Goal: Task Accomplishment & Management: Use online tool/utility

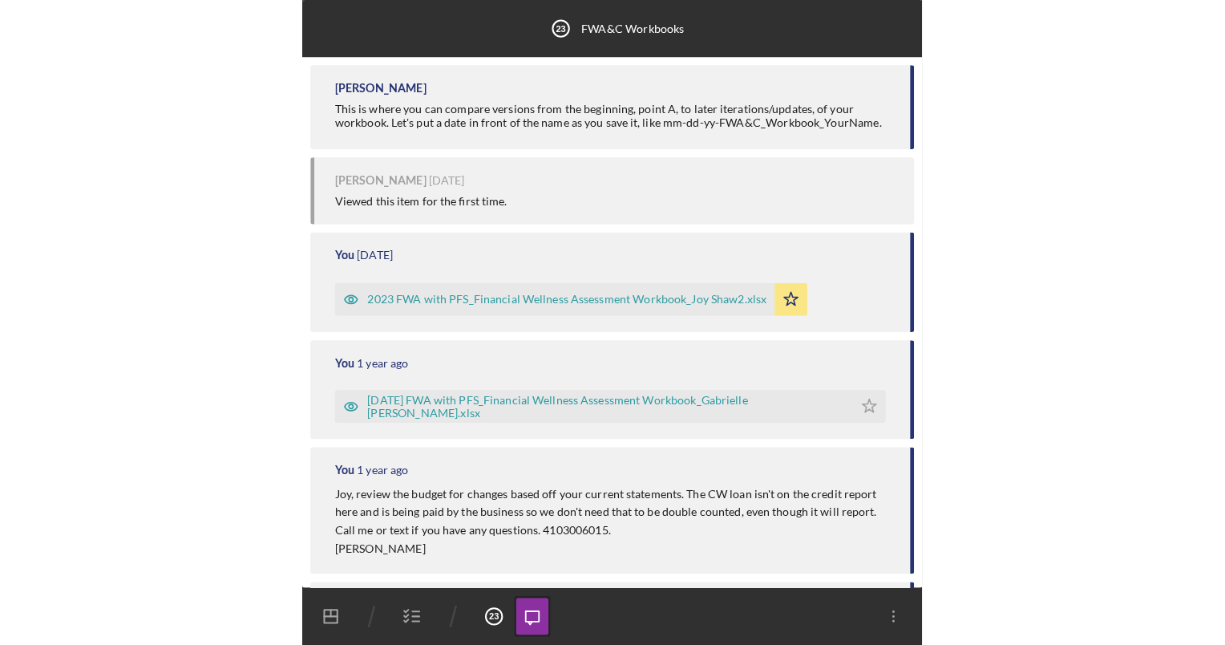
scroll to position [260, 0]
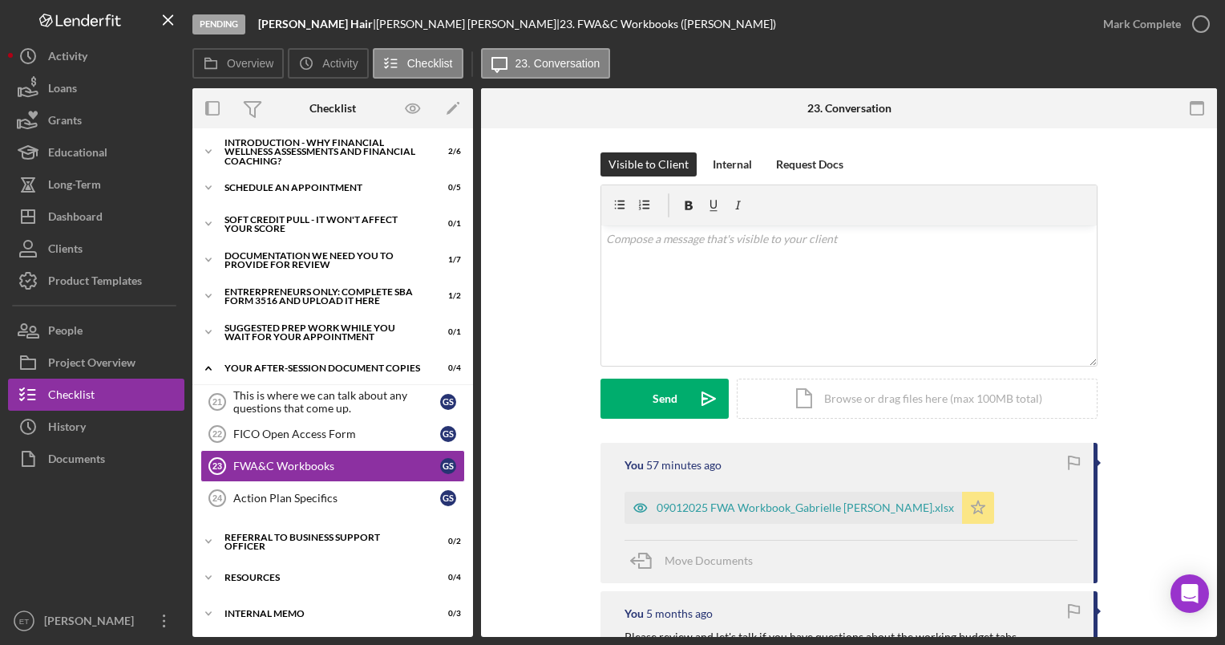
click at [962, 502] on icon "Icon/Star" at bounding box center [978, 508] width 32 height 32
click at [881, 391] on div "Icon/Document Browse or drag files here (max 100MB total) Tap to choose files o…" at bounding box center [917, 399] width 361 height 40
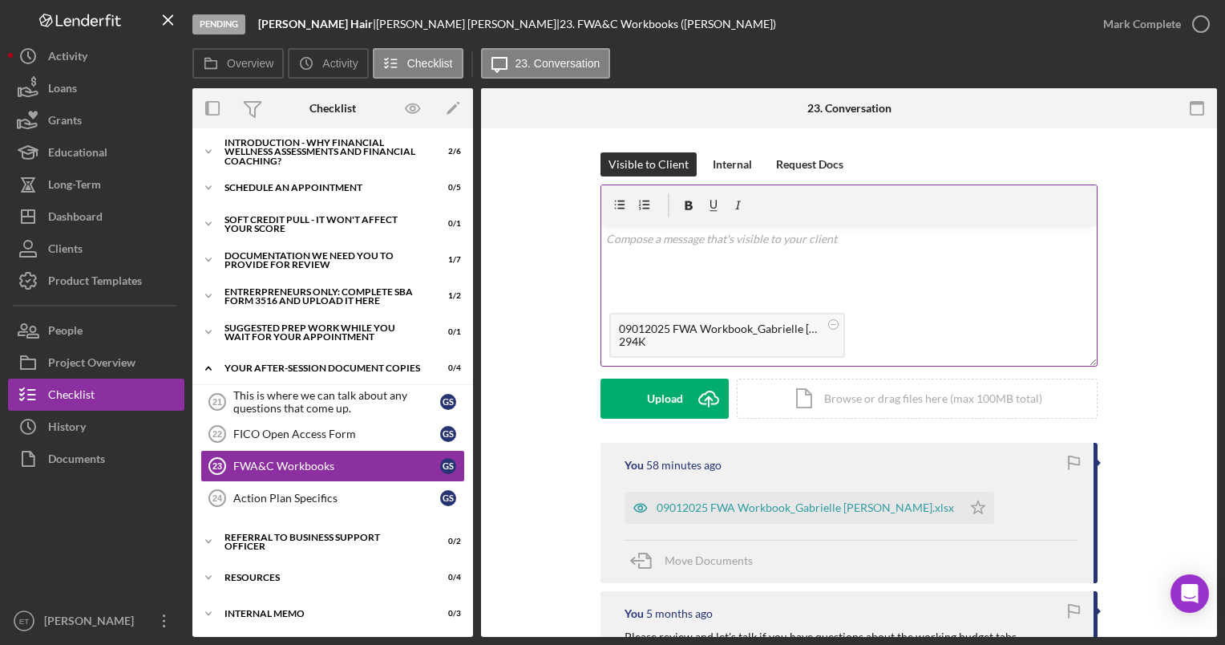
click at [645, 248] on div "v Color teal Color pink Remove color Add row above Add row below Add column bef…" at bounding box center [849, 264] width 496 height 79
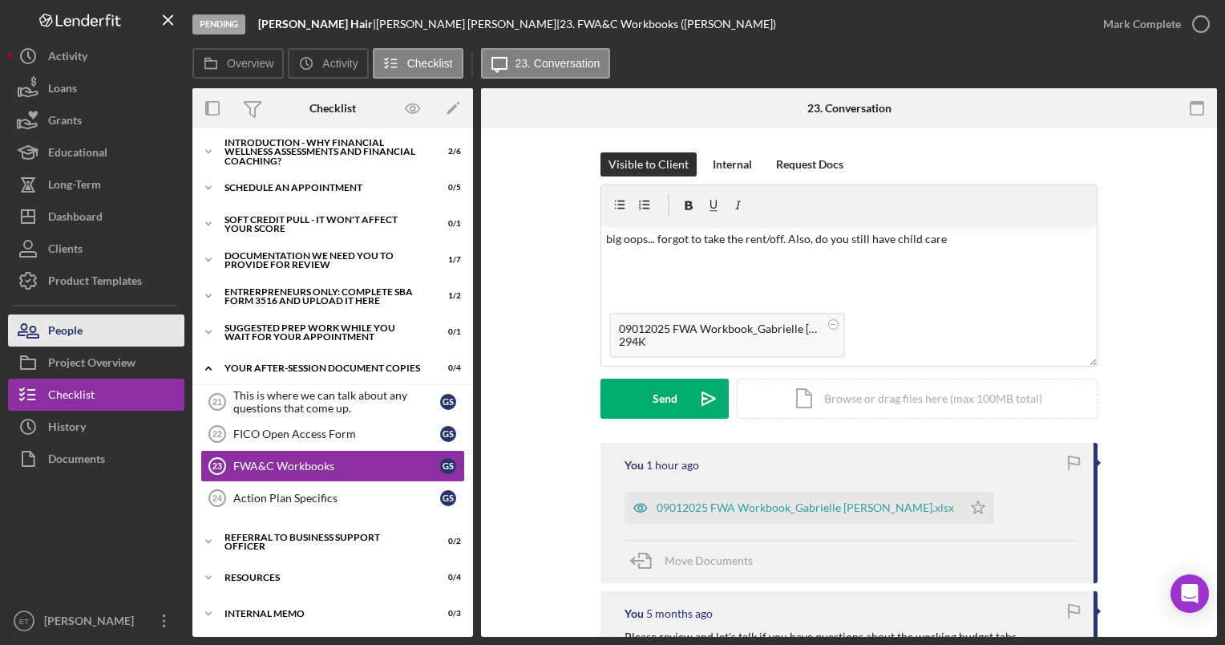
click at [102, 334] on button "People" at bounding box center [96, 330] width 176 height 32
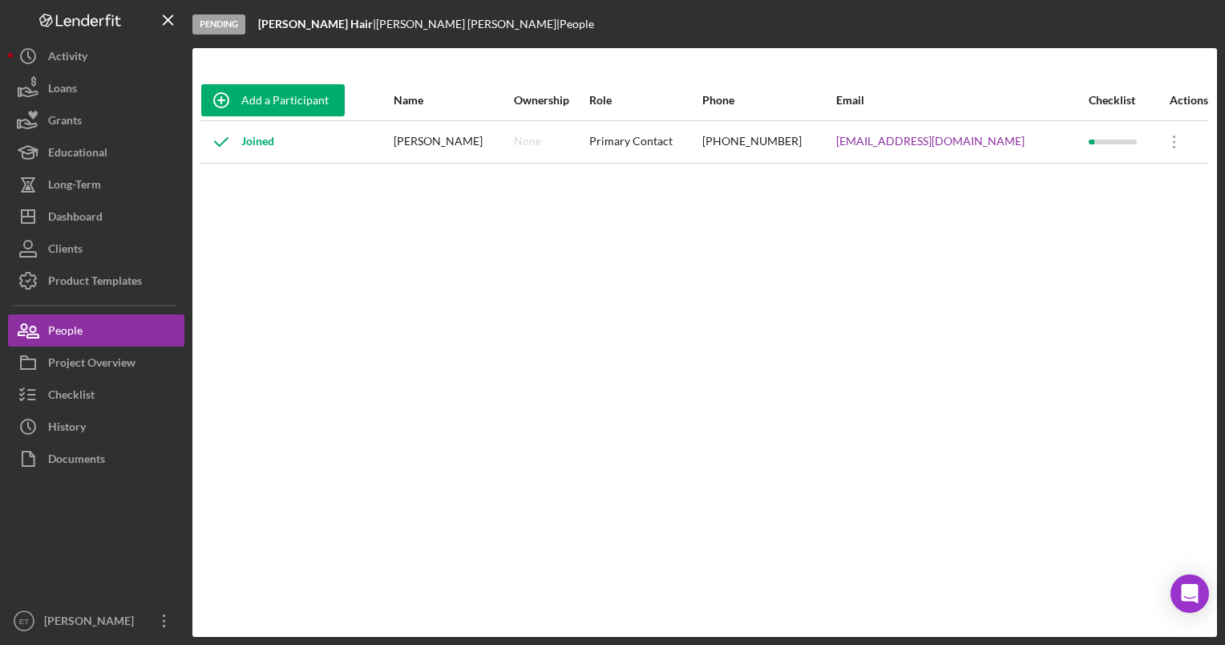
click at [752, 351] on div "Add a Participant Name Ownership Role Phone Email Checklist Actions Joined [PER…" at bounding box center [704, 342] width 1025 height 525
click at [83, 393] on div "Checklist" at bounding box center [71, 397] width 47 height 36
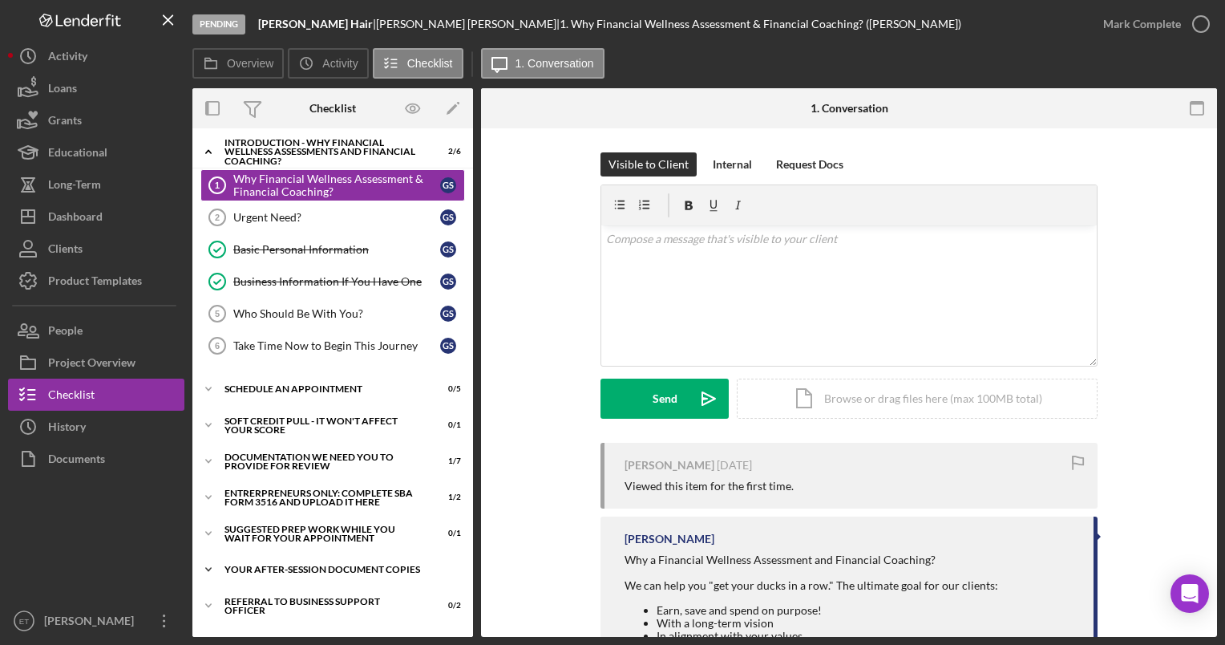
click at [329, 557] on div "Icon/Expander Your After-Session Document Copies 0 / 4" at bounding box center [332, 569] width 281 height 32
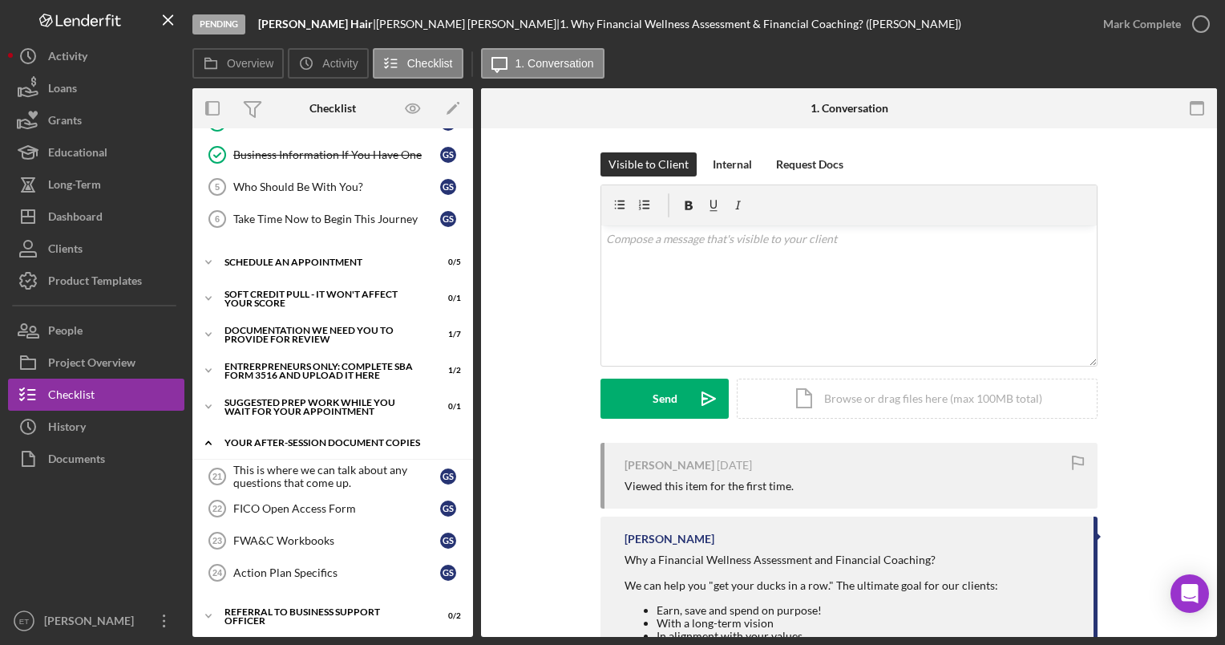
scroll to position [128, 0]
click at [289, 533] on div "FWA&C Workbooks" at bounding box center [336, 539] width 207 height 13
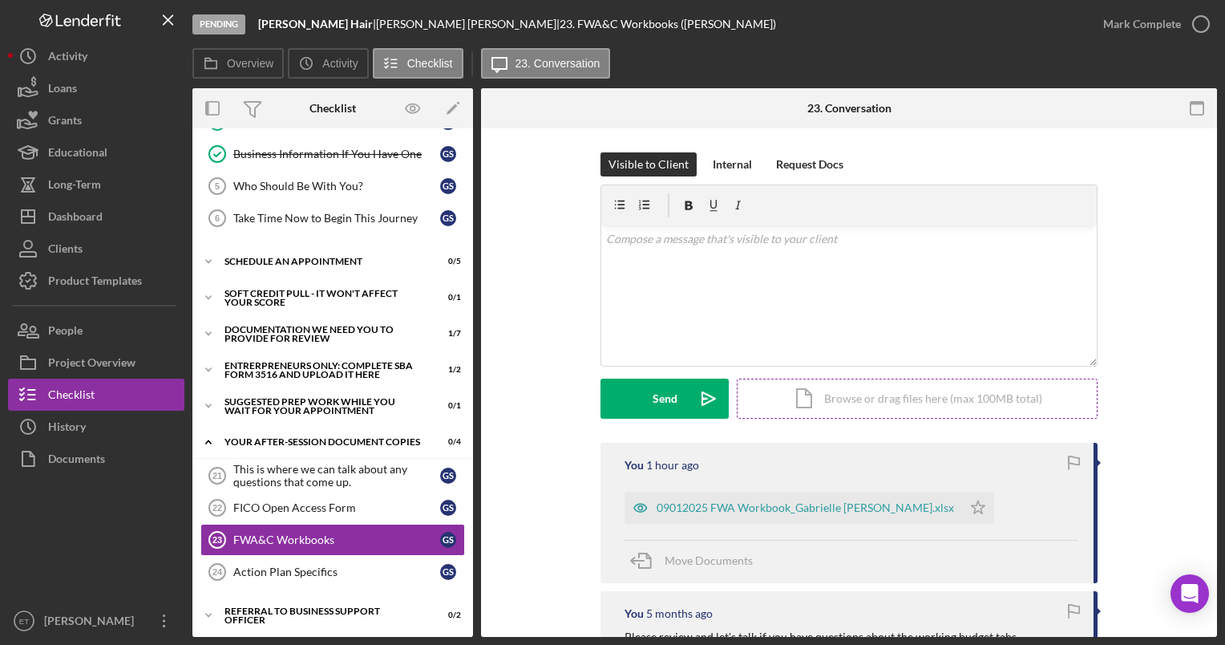
click at [918, 398] on div "Icon/Document Browse or drag files here (max 100MB total) Tap to choose files o…" at bounding box center [917, 399] width 361 height 40
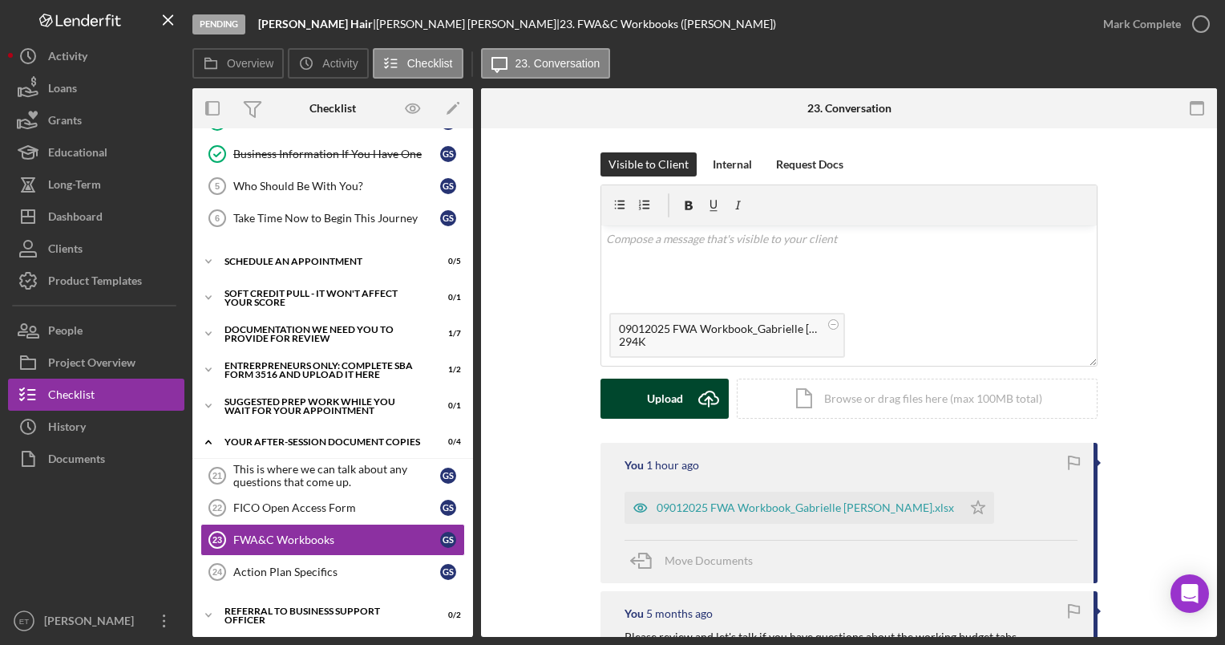
click at [666, 399] on div "Upload" at bounding box center [665, 399] width 36 height 40
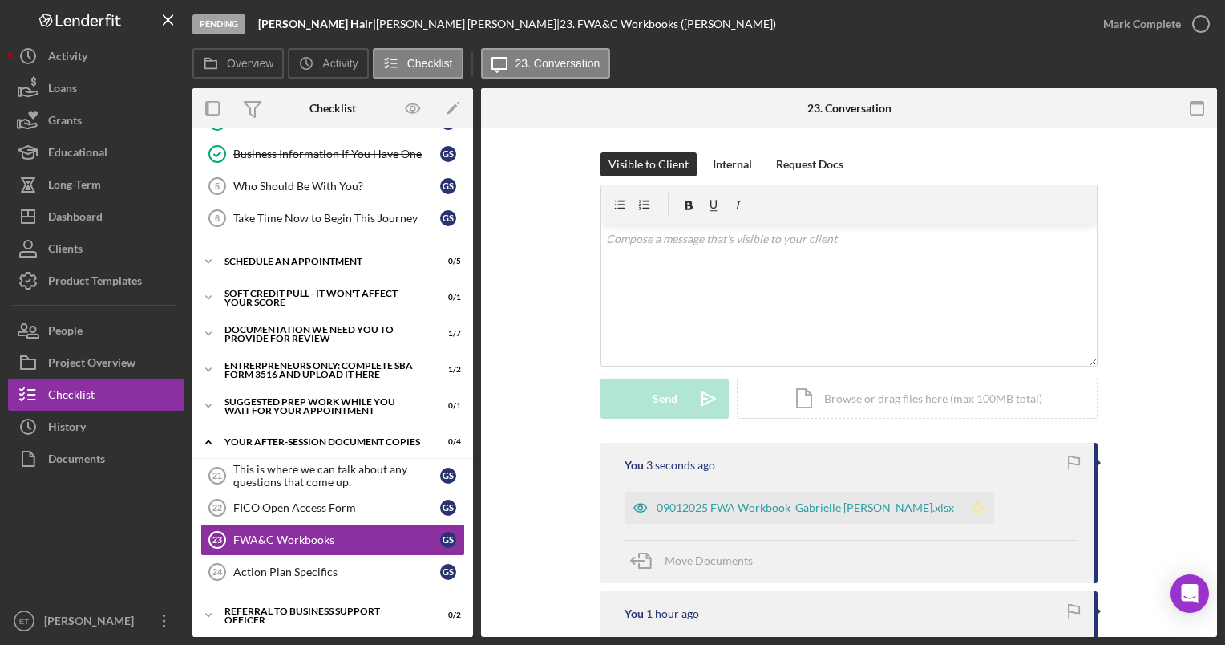
click at [972, 507] on polygon "button" at bounding box center [979, 506] width 14 height 13
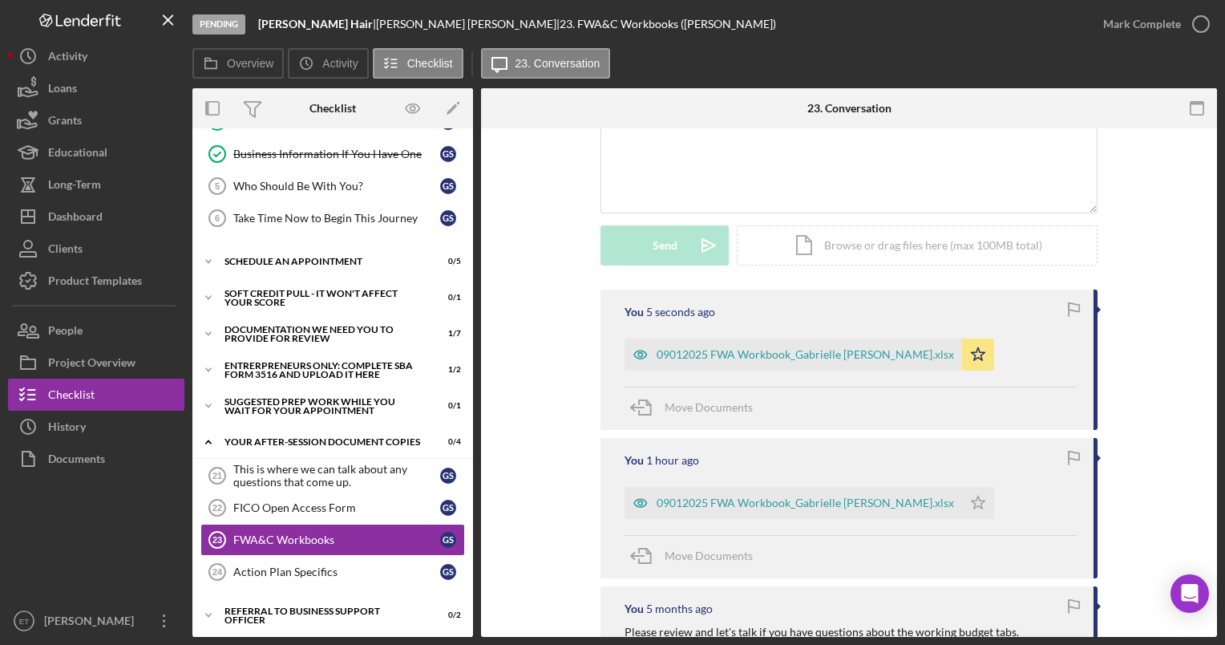
scroll to position [154, 0]
